Goal: Find contact information: Find contact information

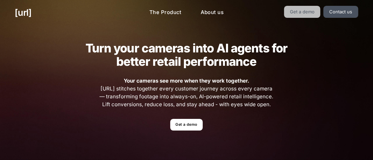
click at [309, 7] on link "Get a demo" at bounding box center [302, 12] width 37 height 12
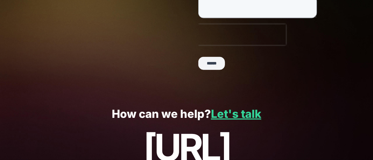
scroll to position [240, 0]
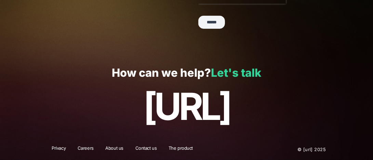
click at [236, 73] on link "Let's talk" at bounding box center [236, 72] width 50 height 13
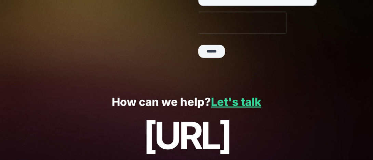
scroll to position [240, 0]
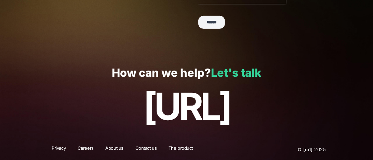
click at [240, 72] on link "Let's talk" at bounding box center [236, 72] width 50 height 13
